Goal: Find specific page/section

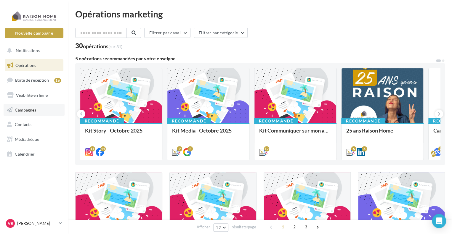
click at [16, 108] on span "Campagnes" at bounding box center [25, 109] width 21 height 5
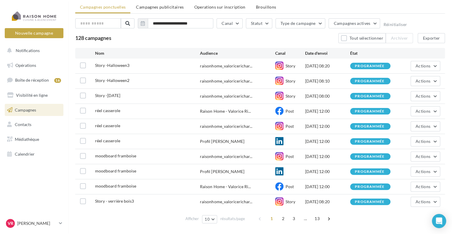
scroll to position [35, 0]
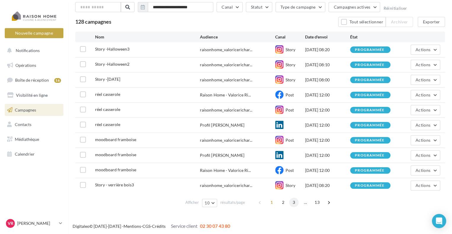
click at [293, 203] on span "3" at bounding box center [293, 202] width 9 height 9
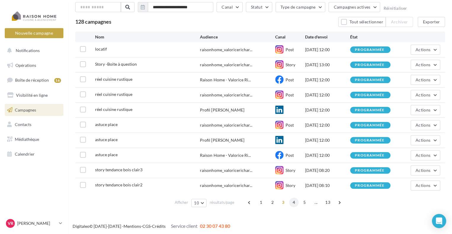
click at [296, 200] on span "4" at bounding box center [293, 202] width 9 height 9
